Goal: Check status: Check status

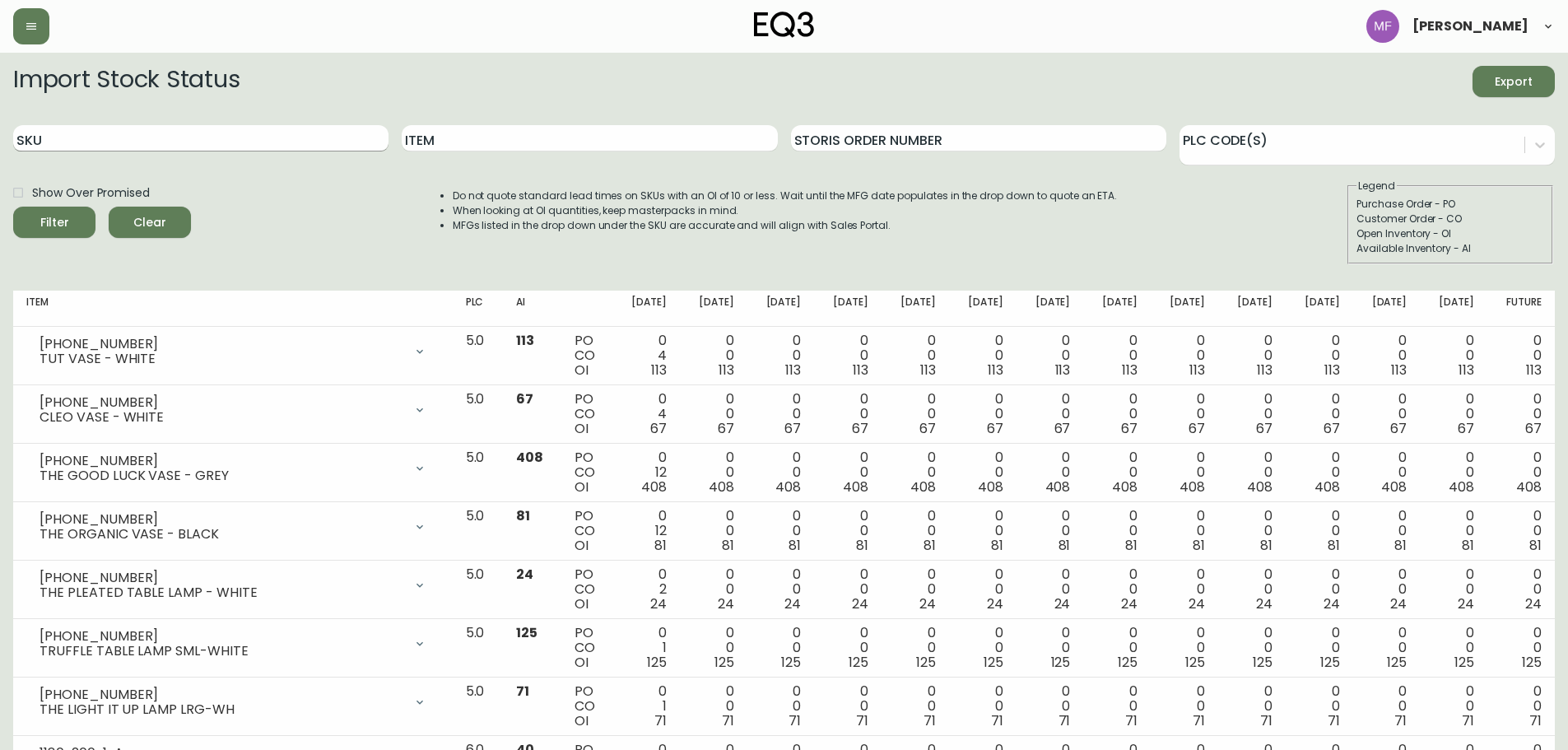
click at [204, 144] on input "SKU" at bounding box center [201, 139] width 375 height 27
paste input "[PHONE_NUMBER]"
click at [13, 207] on button "Filter" at bounding box center [54, 223] width 82 height 32
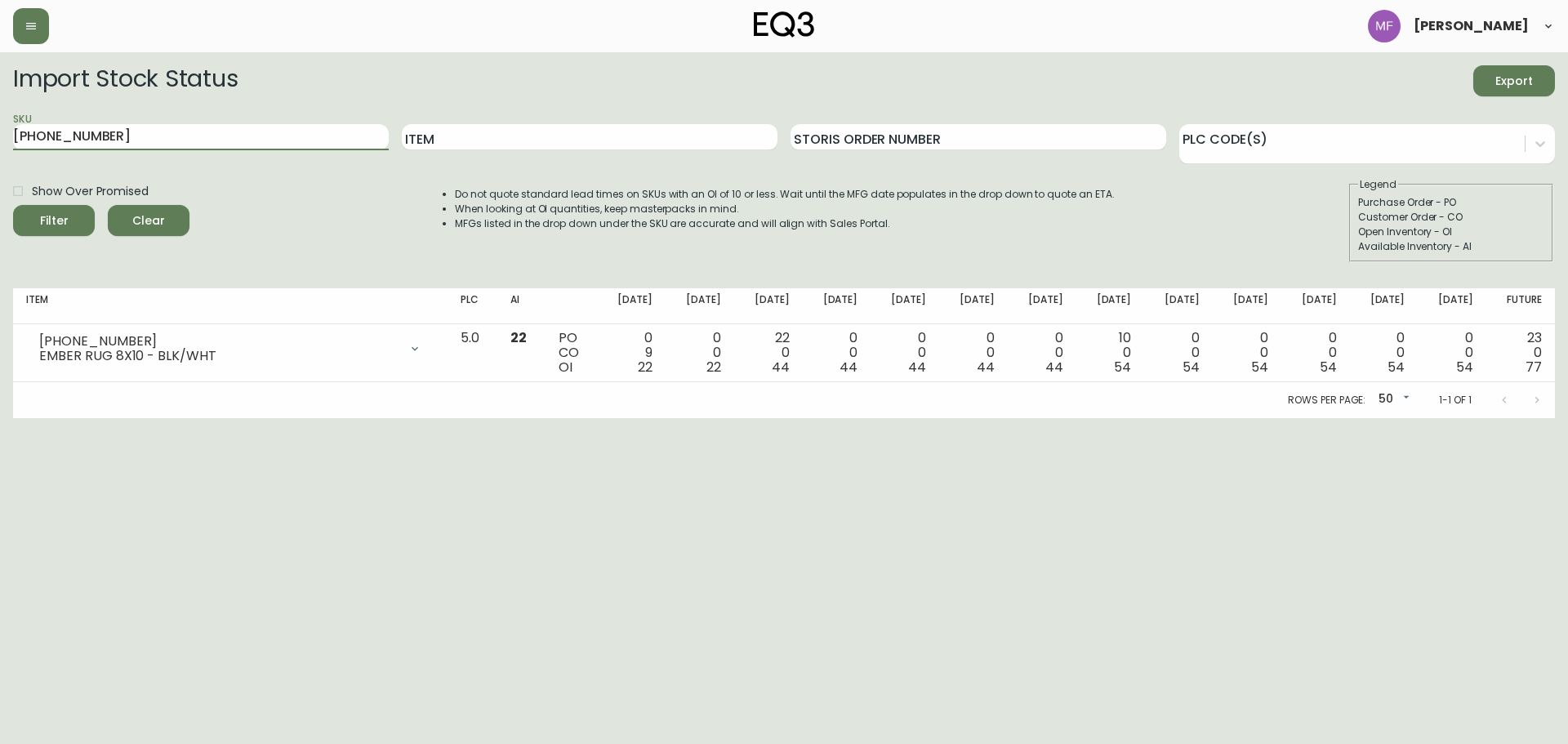
drag, startPoint x: 148, startPoint y: 143, endPoint x: -11, endPoint y: 147, distance: 159.1
click at [0, 147] on html "[PERSON_NAME] Import Stock Status Export SKU [PHONE_NUMBER] Item Storis Order N…" at bounding box center [784, 208] width 1568 height 418
paste input "591-0"
click at [13, 205] on button "Filter" at bounding box center [54, 221] width 82 height 31
drag, startPoint x: 252, startPoint y: 138, endPoint x: -44, endPoint y: 133, distance: 296.0
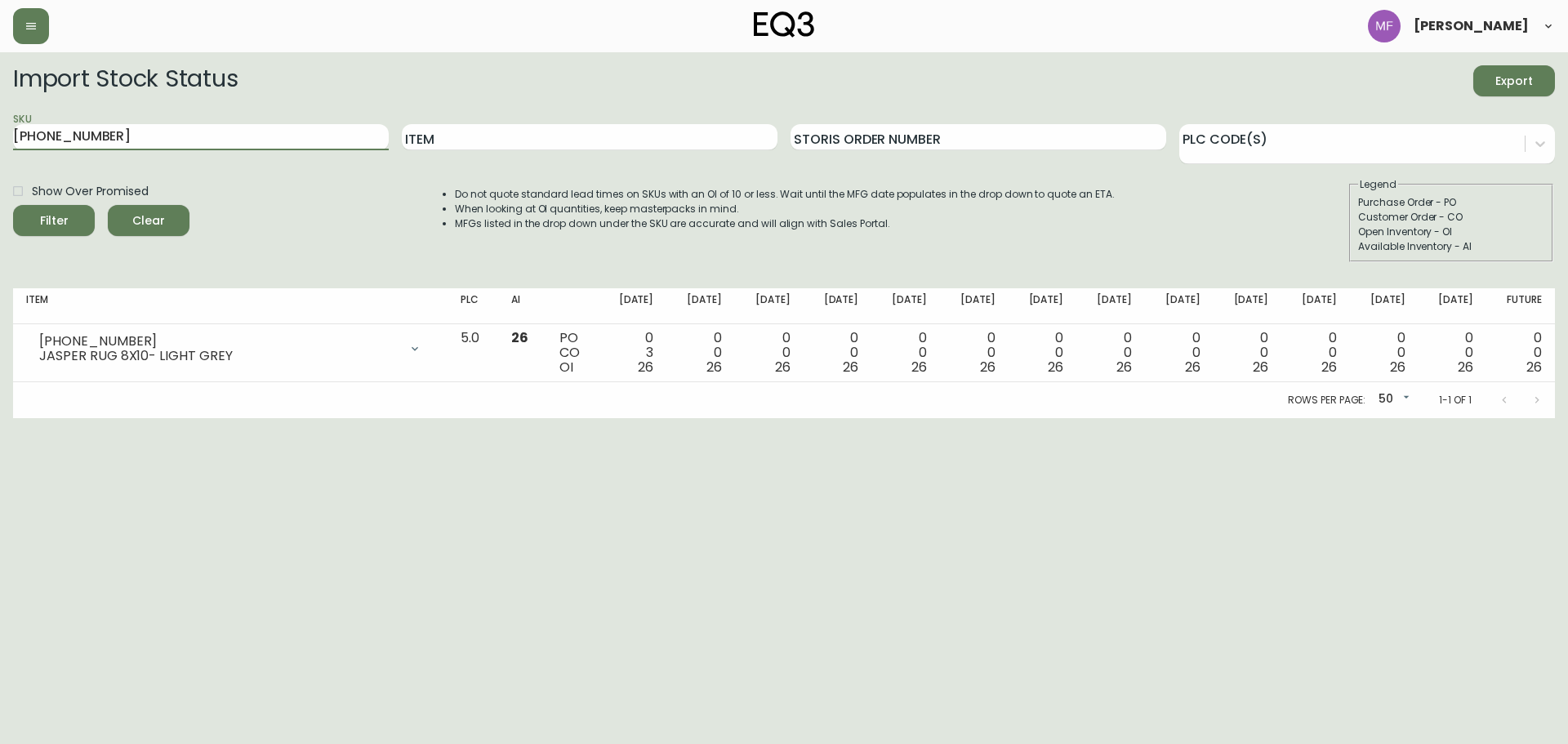
click at [0, 133] on html "[PERSON_NAME] Import Stock Status Export SKU [PHONE_NUMBER] Item Storis Order N…" at bounding box center [784, 208] width 1568 height 418
paste input "80-254"
click at [13, 205] on button "Filter" at bounding box center [54, 221] width 82 height 31
paste input "[PHONE_NUMBER]"
drag, startPoint x: 284, startPoint y: 132, endPoint x: -26, endPoint y: 122, distance: 310.2
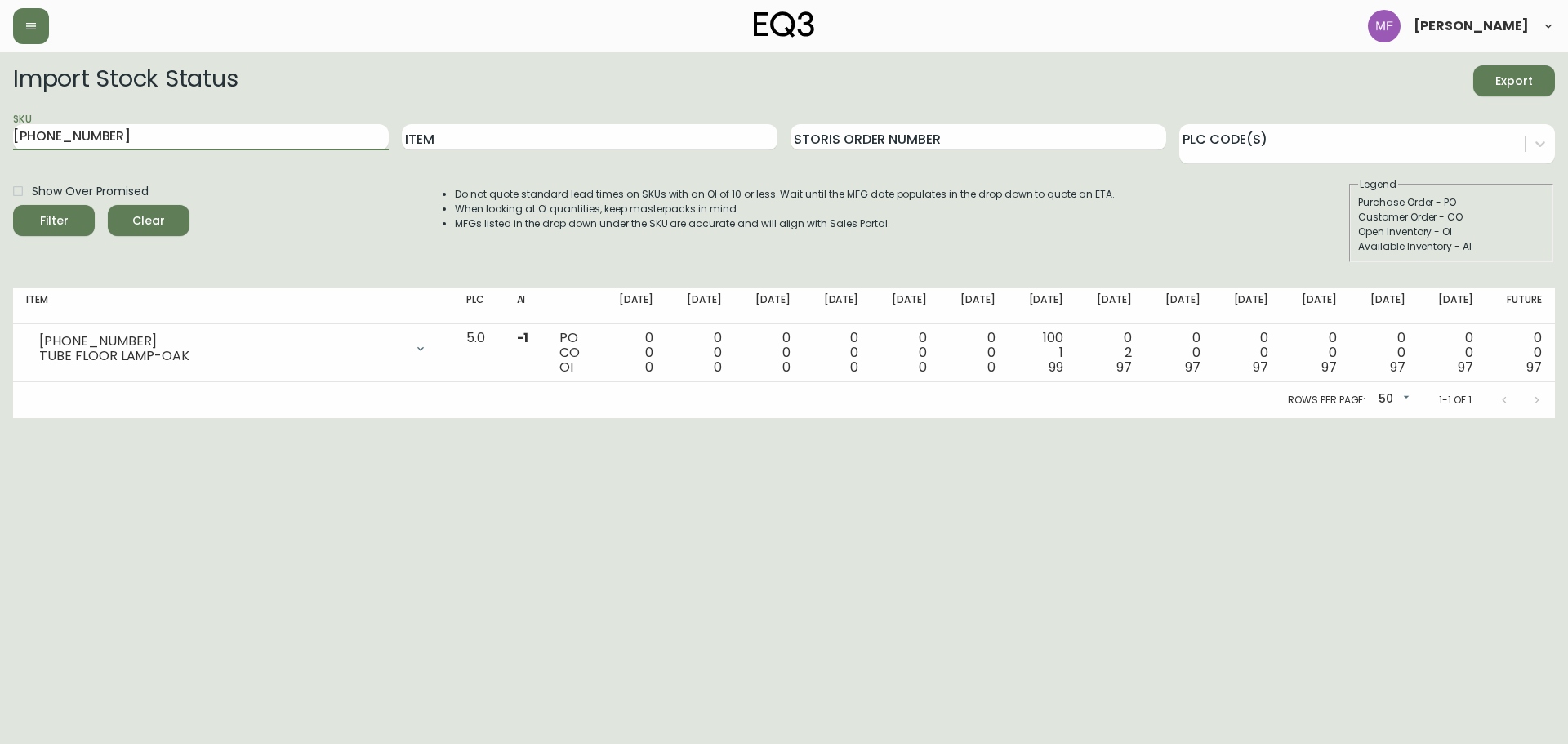
click at [0, 122] on html "[PERSON_NAME] Import Stock Status Export SKU [PHONE_NUMBER] Item Storis Order N…" at bounding box center [784, 208] width 1568 height 418
click at [13, 205] on button "Filter" at bounding box center [54, 221] width 82 height 31
drag, startPoint x: 131, startPoint y: 138, endPoint x: -44, endPoint y: 143, distance: 175.1
click at [0, 143] on html "[PERSON_NAME] Import Stock Status Export SKU [PHONE_NUMBER] Item Storis Order N…" at bounding box center [784, 208] width 1568 height 418
paste input "80-254-0"
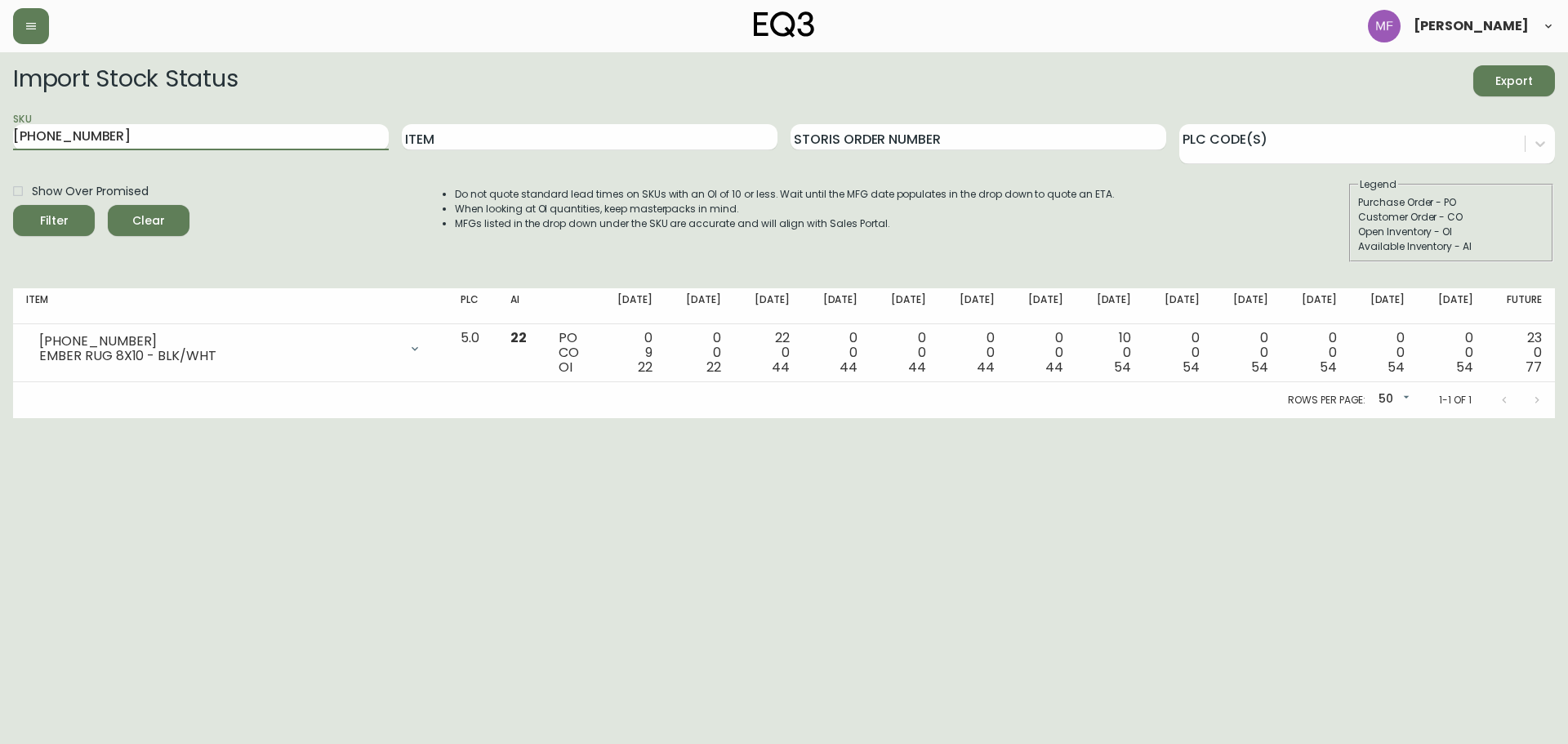
type input "[PHONE_NUMBER]"
click at [13, 205] on button "Filter" at bounding box center [54, 221] width 82 height 31
